Goal: Transaction & Acquisition: Purchase product/service

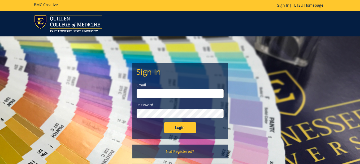
type input "[EMAIL_ADDRESS][DOMAIN_NAME]"
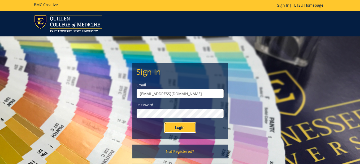
click at [182, 127] on input "Login" at bounding box center [180, 127] width 32 height 11
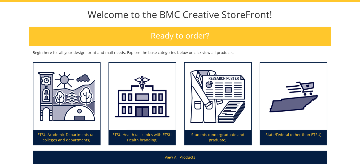
scroll to position [106, 0]
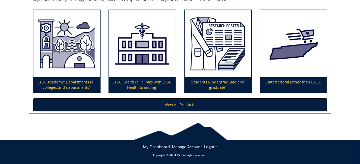
click at [181, 108] on link "View All Products" at bounding box center [180, 104] width 294 height 13
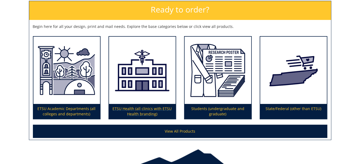
scroll to position [0, 0]
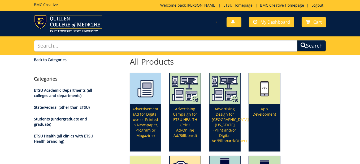
scroll to position [27, 0]
